Goal: Task Accomplishment & Management: Use online tool/utility

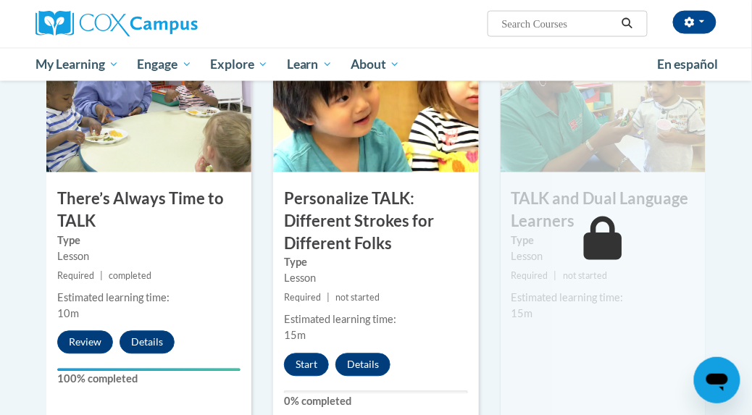
scroll to position [1572, 0]
click at [302, 358] on button "Start" at bounding box center [306, 364] width 45 height 23
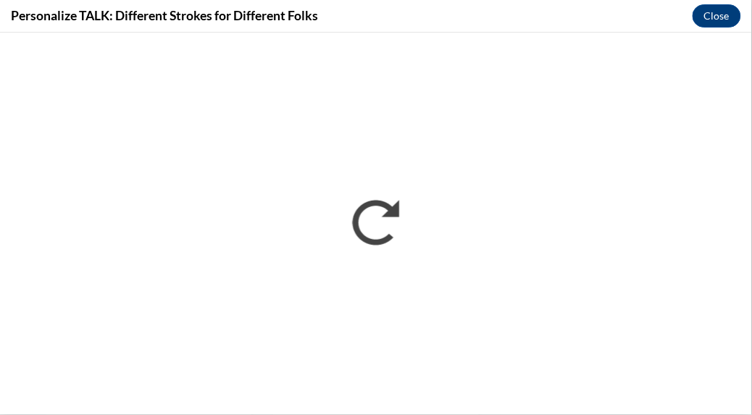
scroll to position [0, 0]
